Goal: Transaction & Acquisition: Purchase product/service

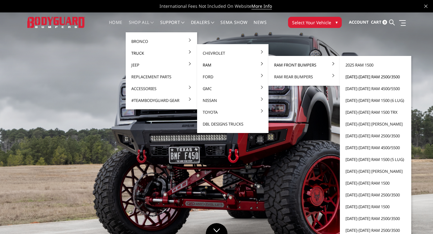
click at [367, 78] on link "[DATE]-[DATE] Ram 2500/3500" at bounding box center [375, 77] width 66 height 12
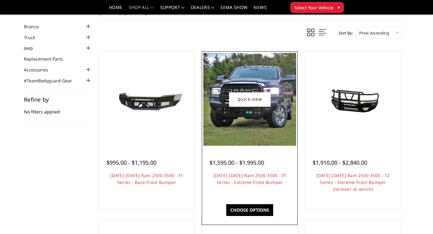
scroll to position [25, 0]
click at [252, 184] on link "[DATE]-[DATE] Ram 2500-3500 - FT Series - Extreme Front Bumper" at bounding box center [249, 178] width 73 height 13
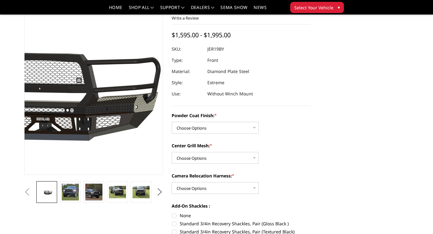
scroll to position [45, 0]
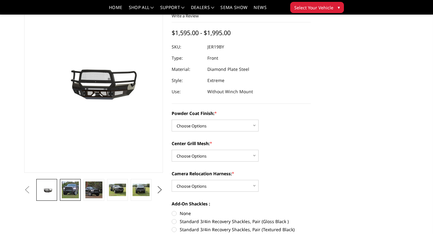
click at [74, 185] on img at bounding box center [70, 189] width 17 height 17
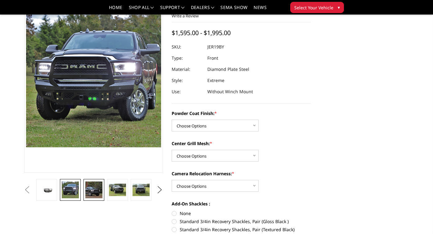
click at [92, 189] on img at bounding box center [93, 189] width 17 height 17
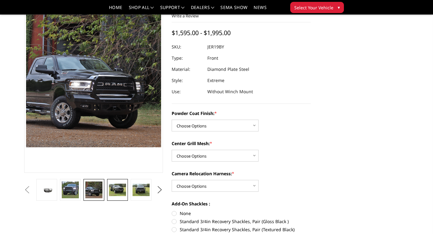
click at [117, 192] on img at bounding box center [117, 189] width 17 height 13
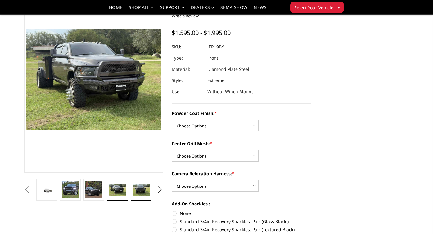
click at [139, 191] on img at bounding box center [141, 189] width 17 height 13
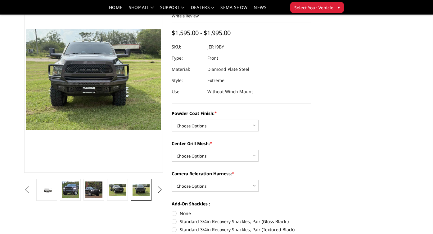
click at [158, 191] on button "Next" at bounding box center [159, 189] width 9 height 9
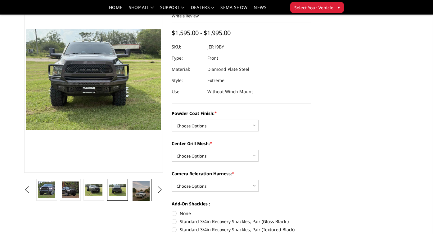
click at [141, 187] on img at bounding box center [141, 192] width 17 height 22
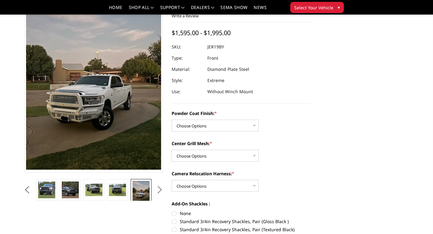
click at [160, 190] on button "Next" at bounding box center [159, 189] width 9 height 9
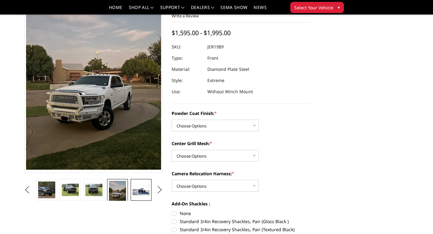
click at [138, 190] on img at bounding box center [141, 189] width 17 height 11
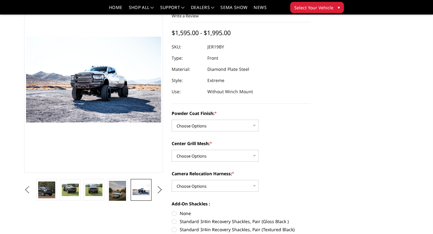
click at [32, 187] on button "Previous" at bounding box center [27, 189] width 9 height 9
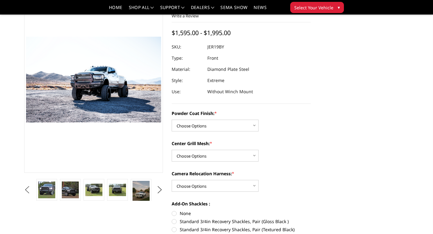
click at [32, 193] on button "Previous" at bounding box center [27, 189] width 9 height 9
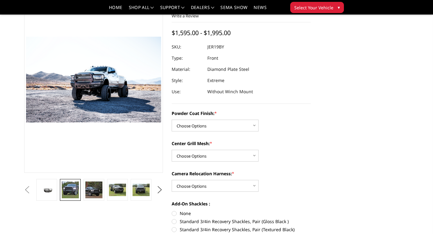
click at [72, 192] on img at bounding box center [70, 189] width 17 height 17
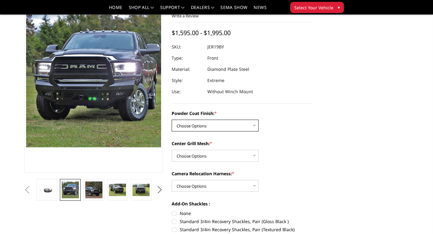
select select "3215"
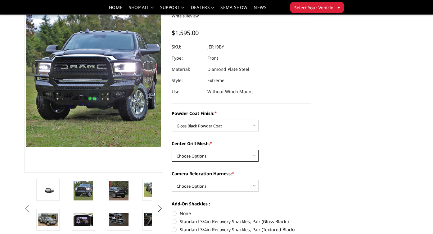
select select "3217"
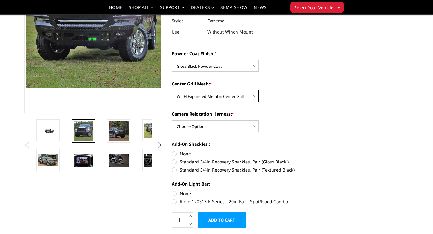
scroll to position [107, 0]
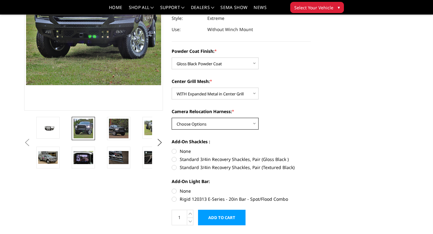
select select "3219"
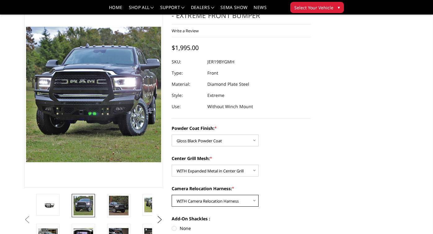
scroll to position [31, 0]
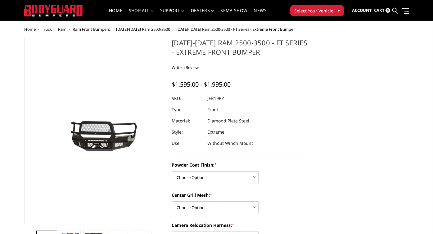
scroll to position [14, 0]
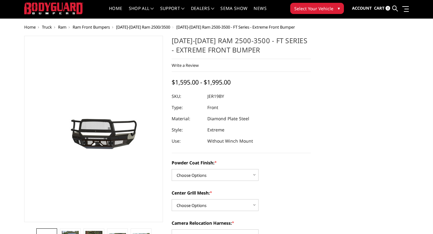
click at [99, 28] on span "Ram Front Bumpers" at bounding box center [91, 27] width 37 height 6
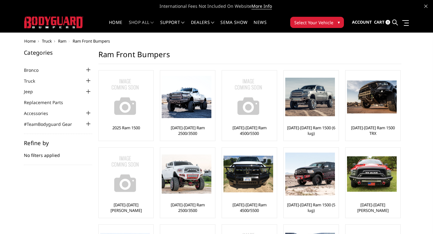
click at [89, 81] on div at bounding box center [88, 80] width 7 height 7
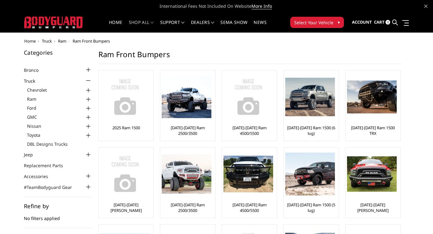
click at [89, 98] on div at bounding box center [88, 99] width 7 height 7
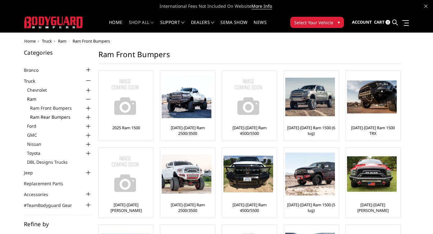
click at [73, 116] on link "Ram Rear Bumpers" at bounding box center [61, 117] width 62 height 7
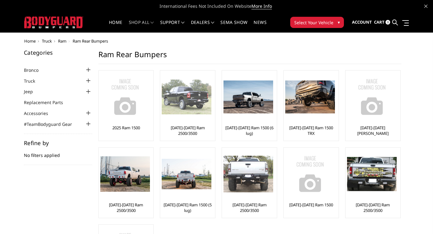
click at [201, 127] on link "[DATE]-[DATE] Ram 2500/3500" at bounding box center [188, 130] width 52 height 11
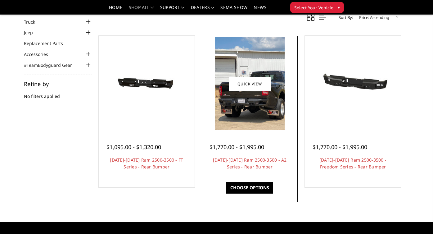
scroll to position [43, 0]
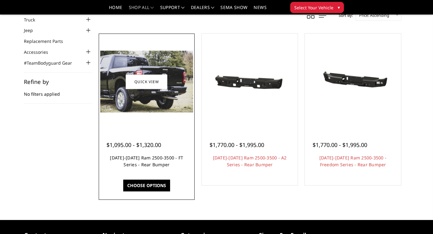
click at [155, 167] on link "[DATE]-[DATE] Ram 2500-3500 - FT Series - Rear Bumper" at bounding box center [146, 161] width 73 height 13
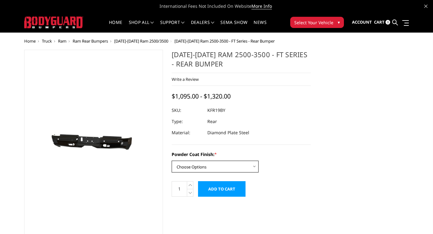
select select "3415"
